Goal: Task Accomplishment & Management: Complete application form

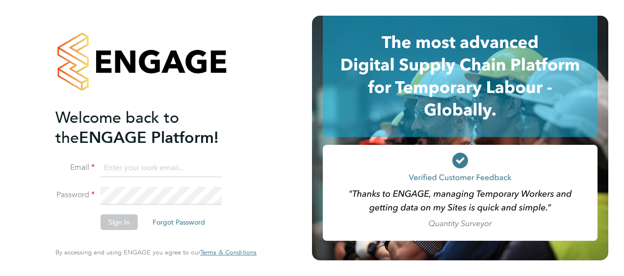
click at [158, 170] on input at bounding box center [161, 169] width 121 height 18
type input "wendy.turner@hays.com"
click at [126, 220] on button "Sign In" at bounding box center [119, 223] width 37 height 16
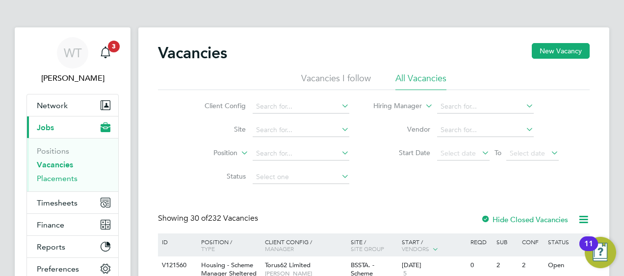
click at [61, 179] on link "Placements" at bounding box center [57, 178] width 41 height 9
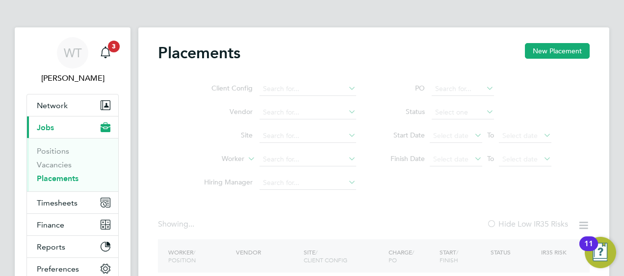
click at [263, 143] on input at bounding box center [307, 136] width 97 height 14
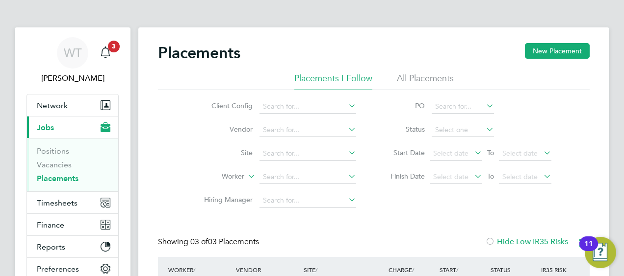
click at [235, 186] on li "Worker" at bounding box center [276, 178] width 184 height 24
click at [273, 176] on input at bounding box center [307, 178] width 97 height 14
click at [297, 191] on b "[PERSON_NAME]" at bounding box center [324, 190] width 57 height 8
type input "[PERSON_NAME]"
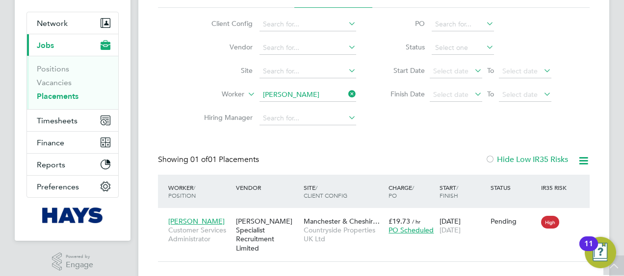
scroll to position [98, 0]
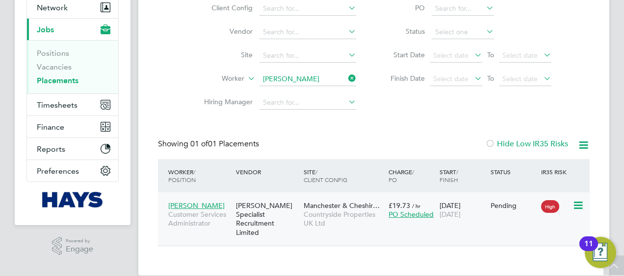
click at [578, 200] on icon at bounding box center [577, 206] width 10 height 12
click at [496, 268] on li "Start" at bounding box center [533, 267] width 101 height 14
type input "[PERSON_NAME]"
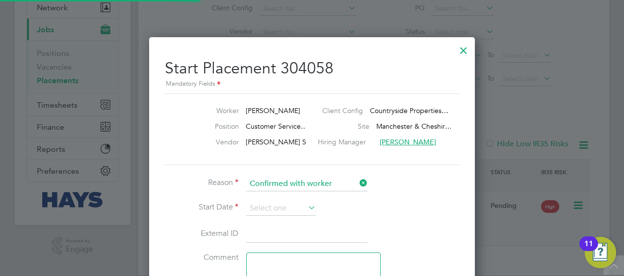
scroll to position [10, 129]
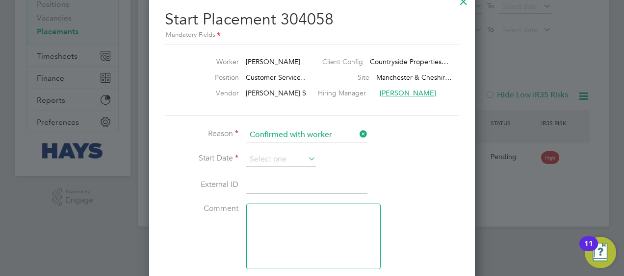
click at [306, 156] on icon at bounding box center [306, 159] width 0 height 14
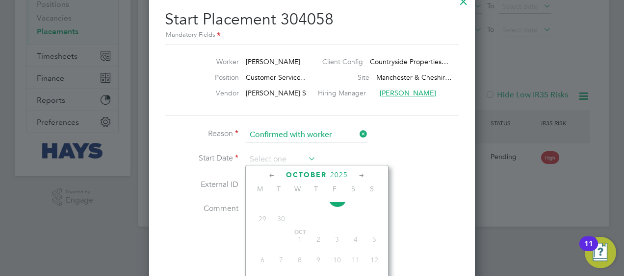
click at [264, 225] on span "29" at bounding box center [262, 219] width 19 height 19
click at [437, 166] on li "Start Date" at bounding box center [312, 164] width 294 height 25
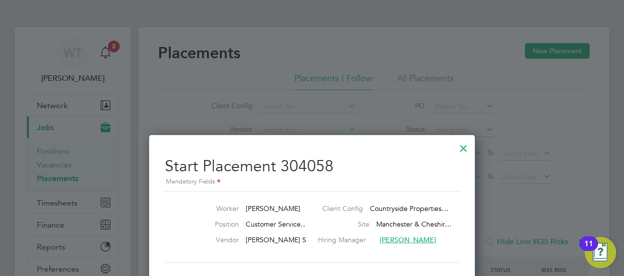
click at [460, 147] on div at bounding box center [463, 146] width 18 height 18
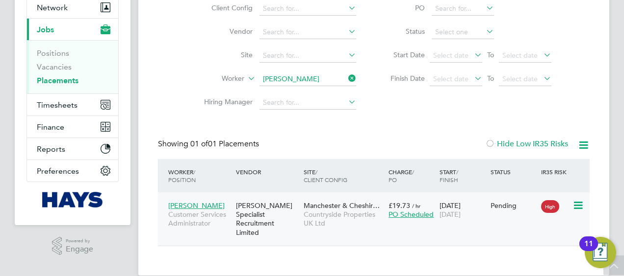
click at [403, 215] on span "PO Scheduled" at bounding box center [410, 214] width 45 height 9
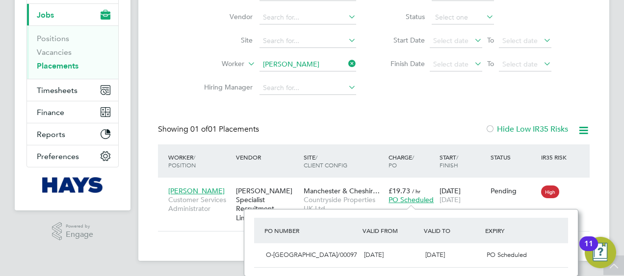
click at [394, 90] on div "Client Config Vendor Site Worker [PERSON_NAME] Hiring Manager PO Status Start D…" at bounding box center [373, 38] width 431 height 123
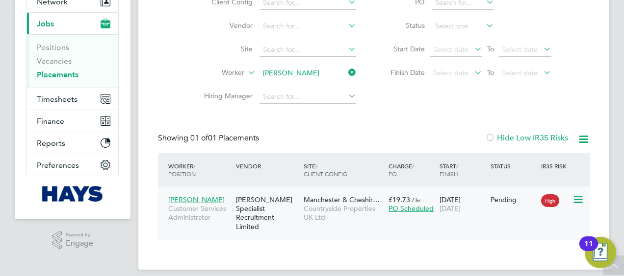
click at [205, 200] on span "[PERSON_NAME]" at bounding box center [196, 200] width 56 height 9
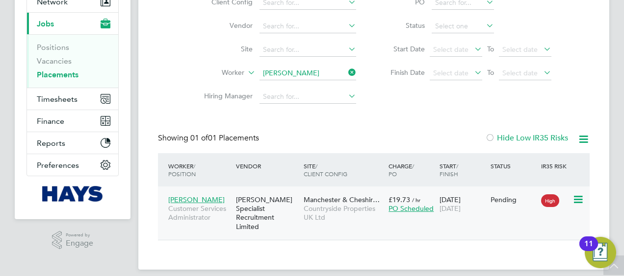
click at [495, 200] on div "Pending" at bounding box center [513, 200] width 46 height 9
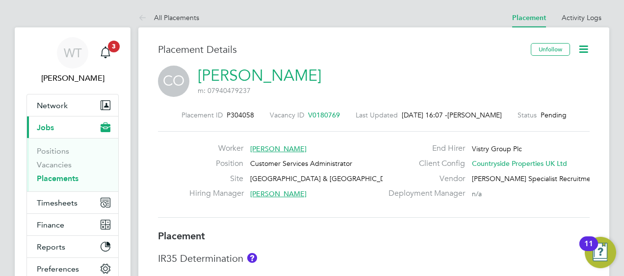
click at [584, 47] on icon at bounding box center [583, 49] width 12 height 12
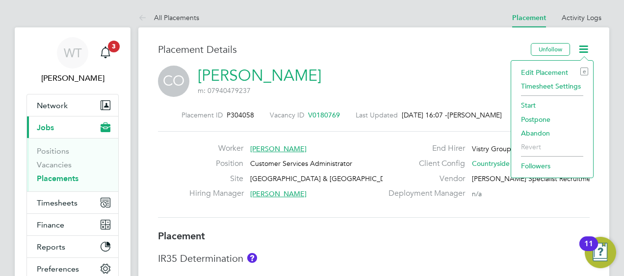
click at [536, 104] on li "Start" at bounding box center [552, 106] width 72 height 14
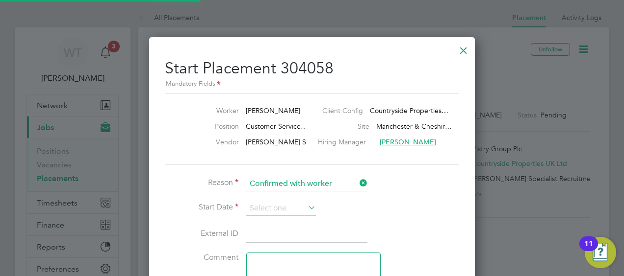
scroll to position [5, 5]
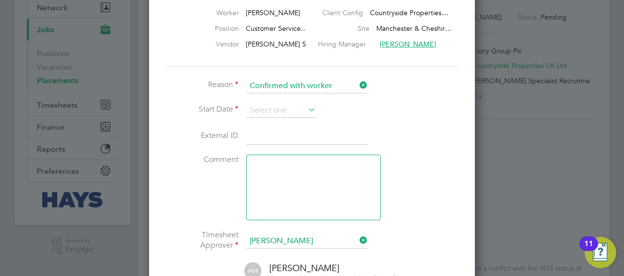
click at [306, 107] on icon at bounding box center [306, 110] width 0 height 14
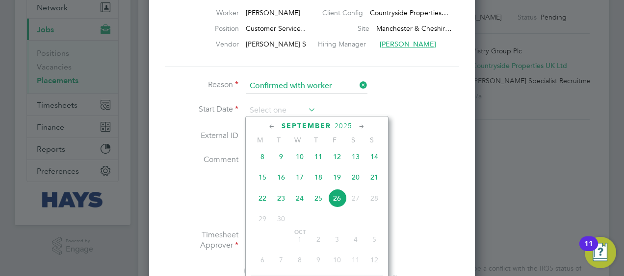
click at [261, 228] on span "29" at bounding box center [262, 219] width 19 height 19
click at [528, 198] on div at bounding box center [312, 138] width 624 height 276
